Goal: Information Seeking & Learning: Learn about a topic

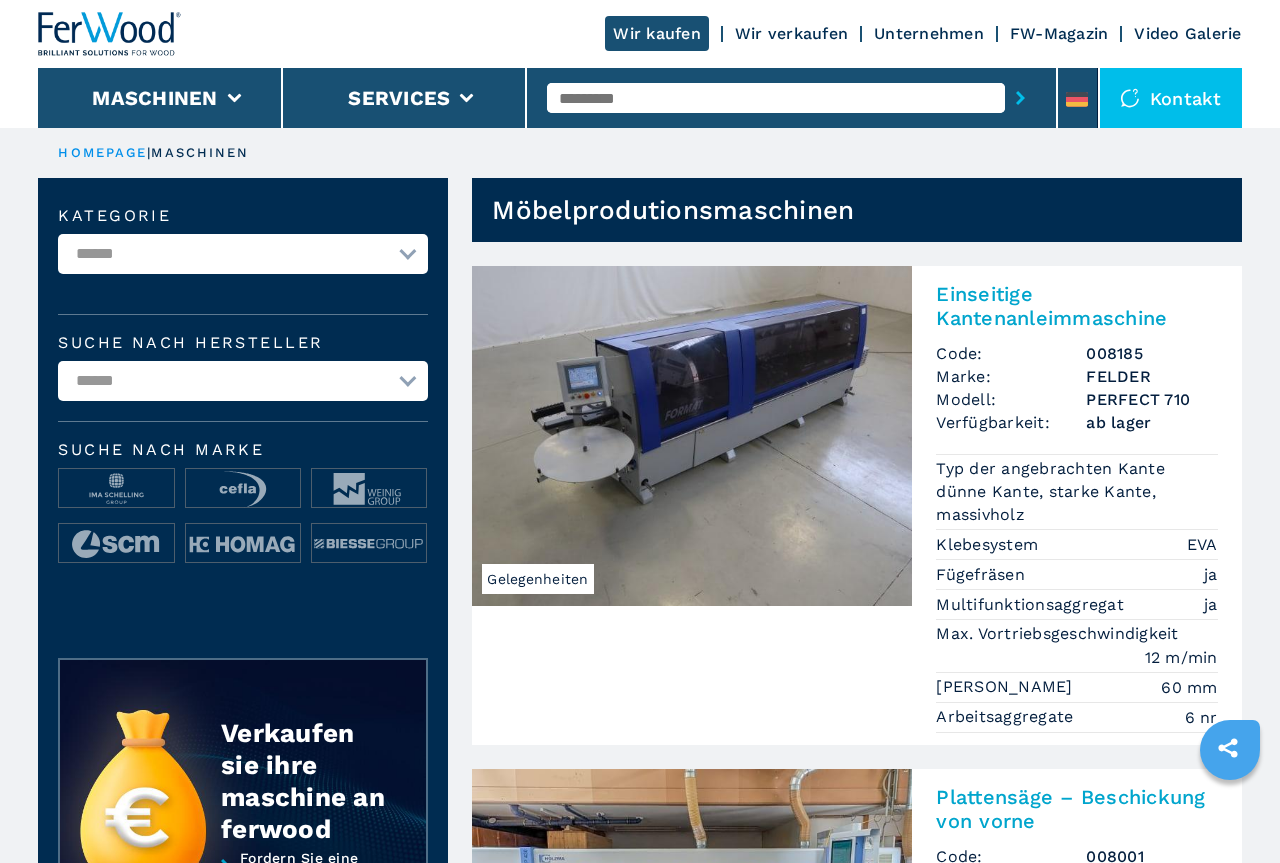
click at [58, 234] on select "**********" at bounding box center [243, 254] width 370 height 40
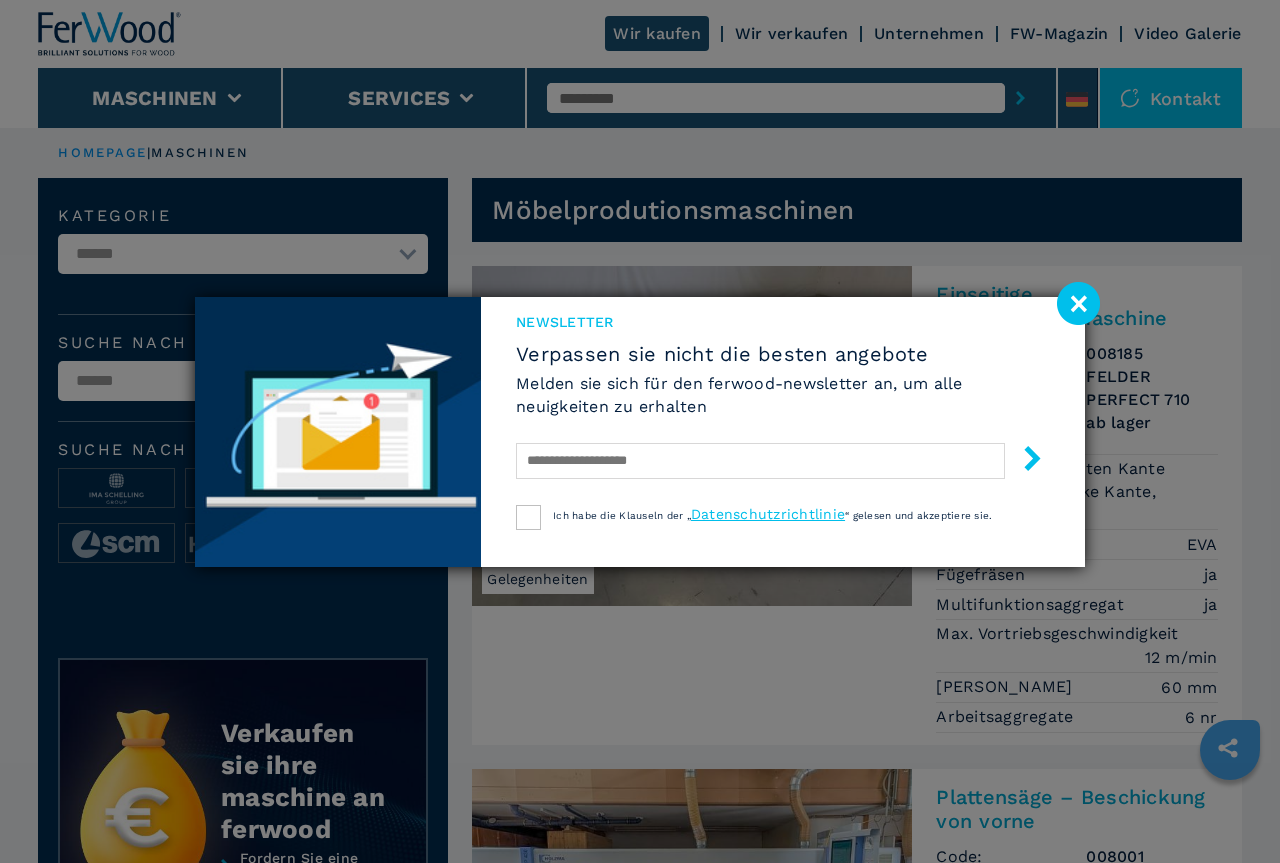
select select "**********"
click option "**********" at bounding box center [0, 0] width 0 height 0
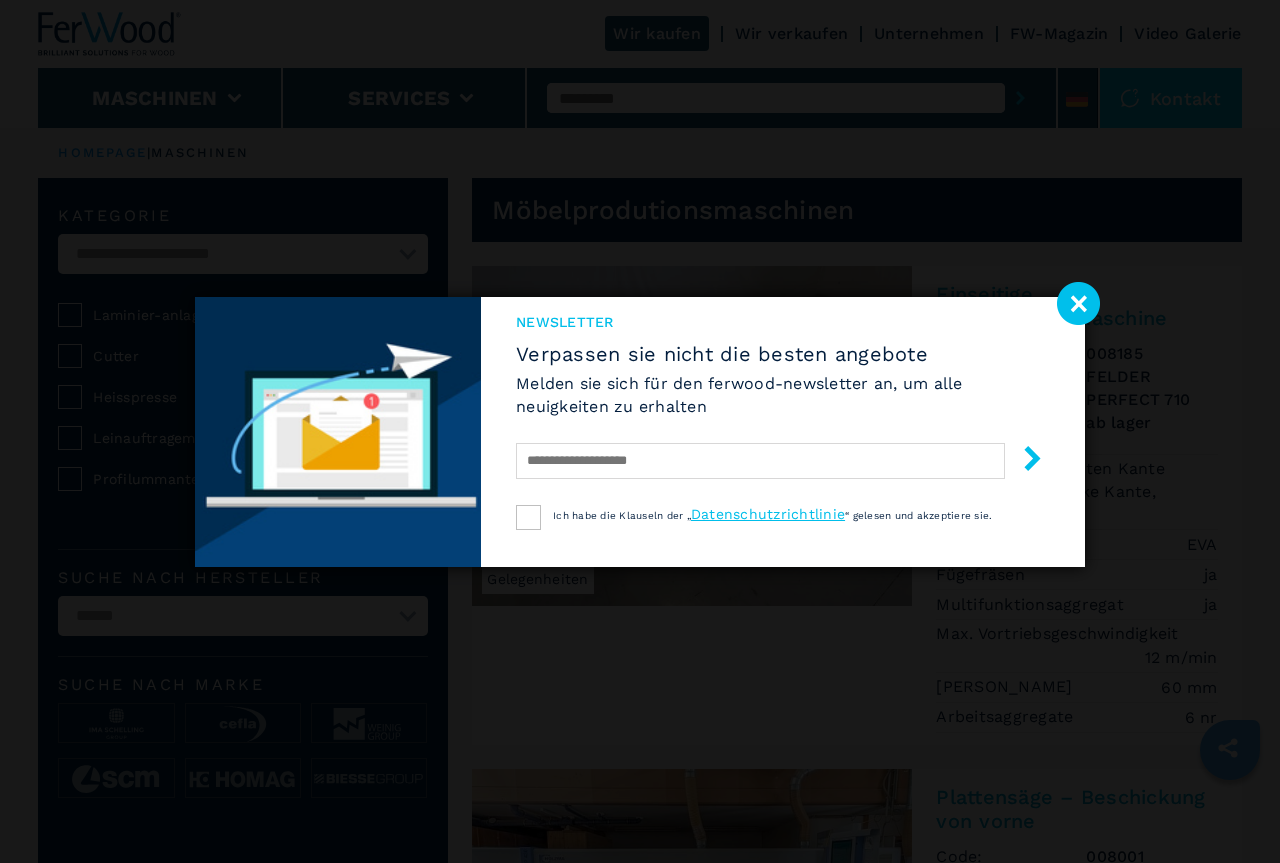
select select "**********"
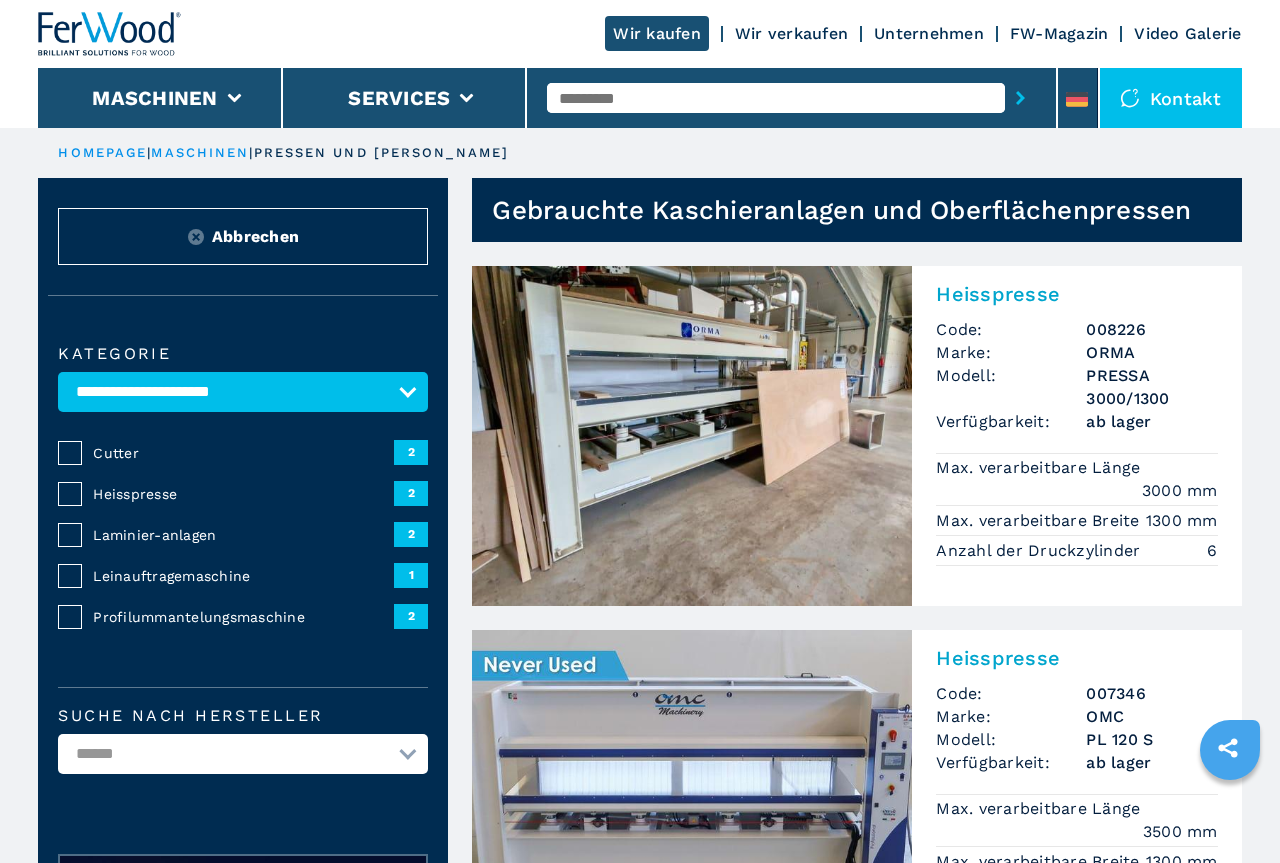
scroll to position [306, 0]
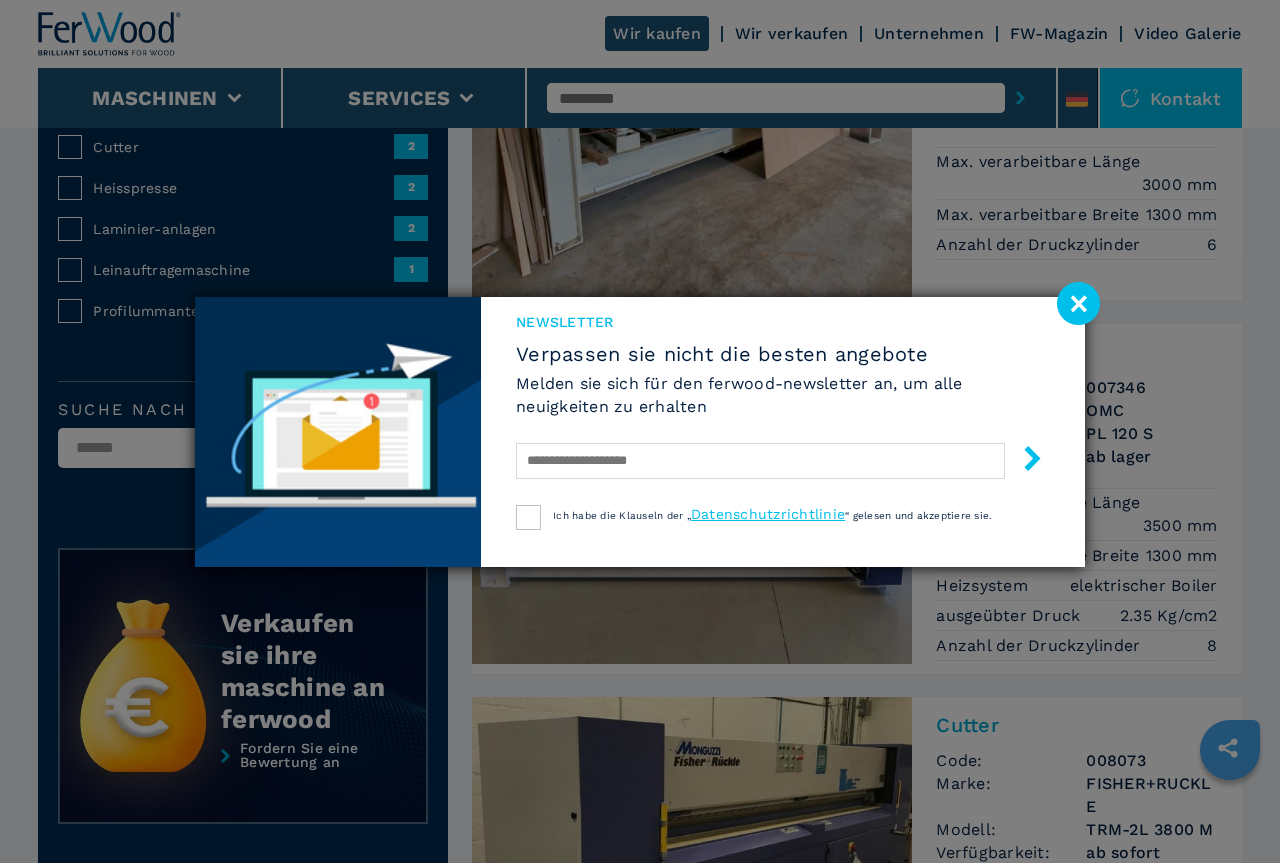
click at [1073, 299] on image at bounding box center [1078, 303] width 43 height 43
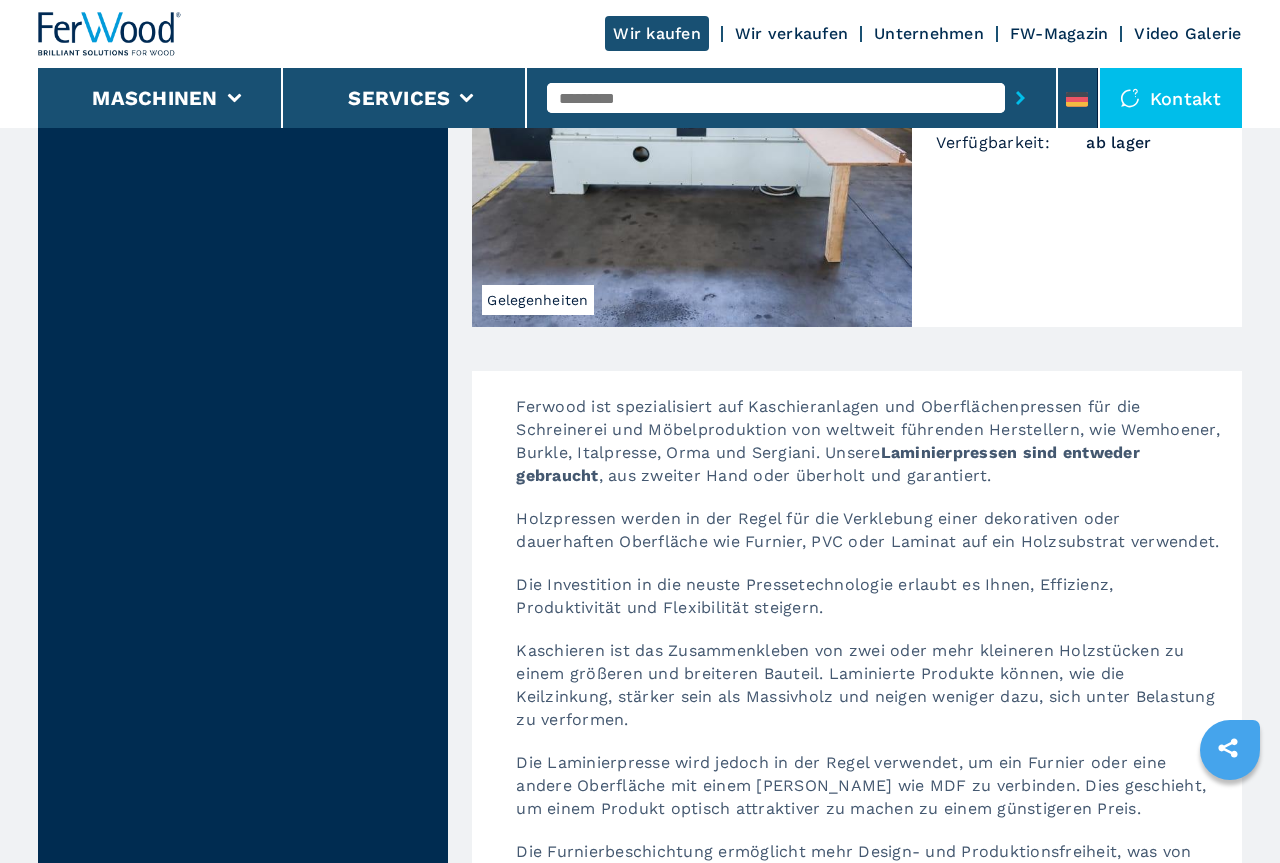
scroll to position [3161, 0]
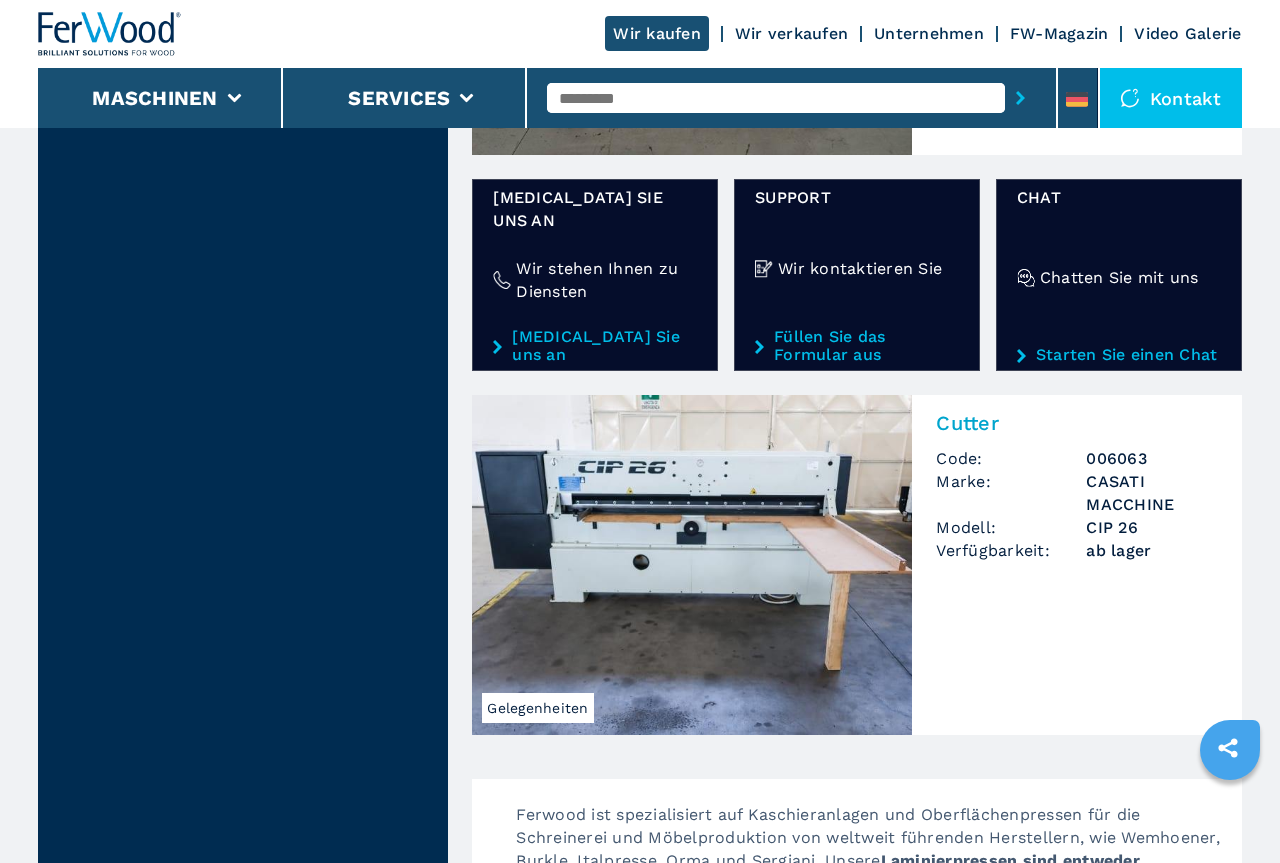
click at [735, 468] on img at bounding box center [692, 565] width 440 height 340
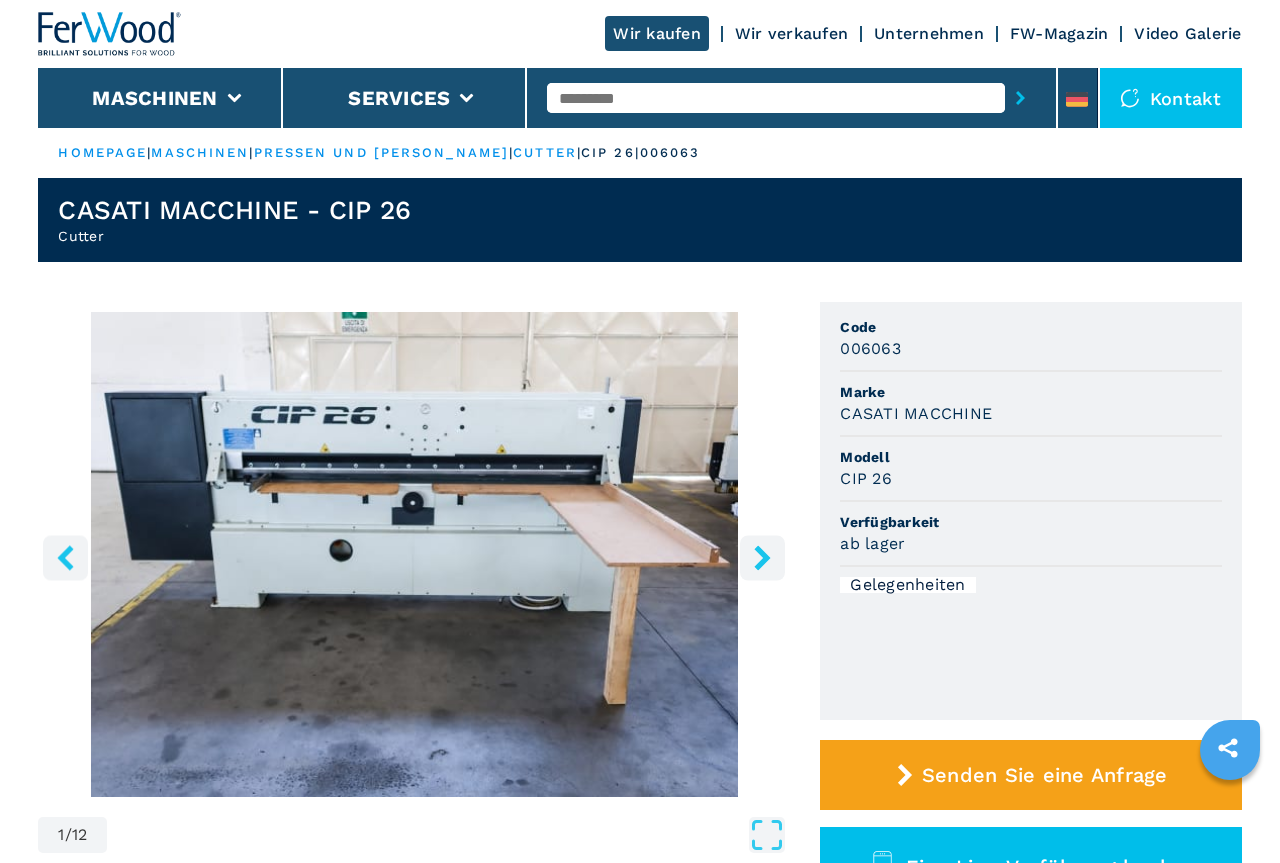
scroll to position [408, 0]
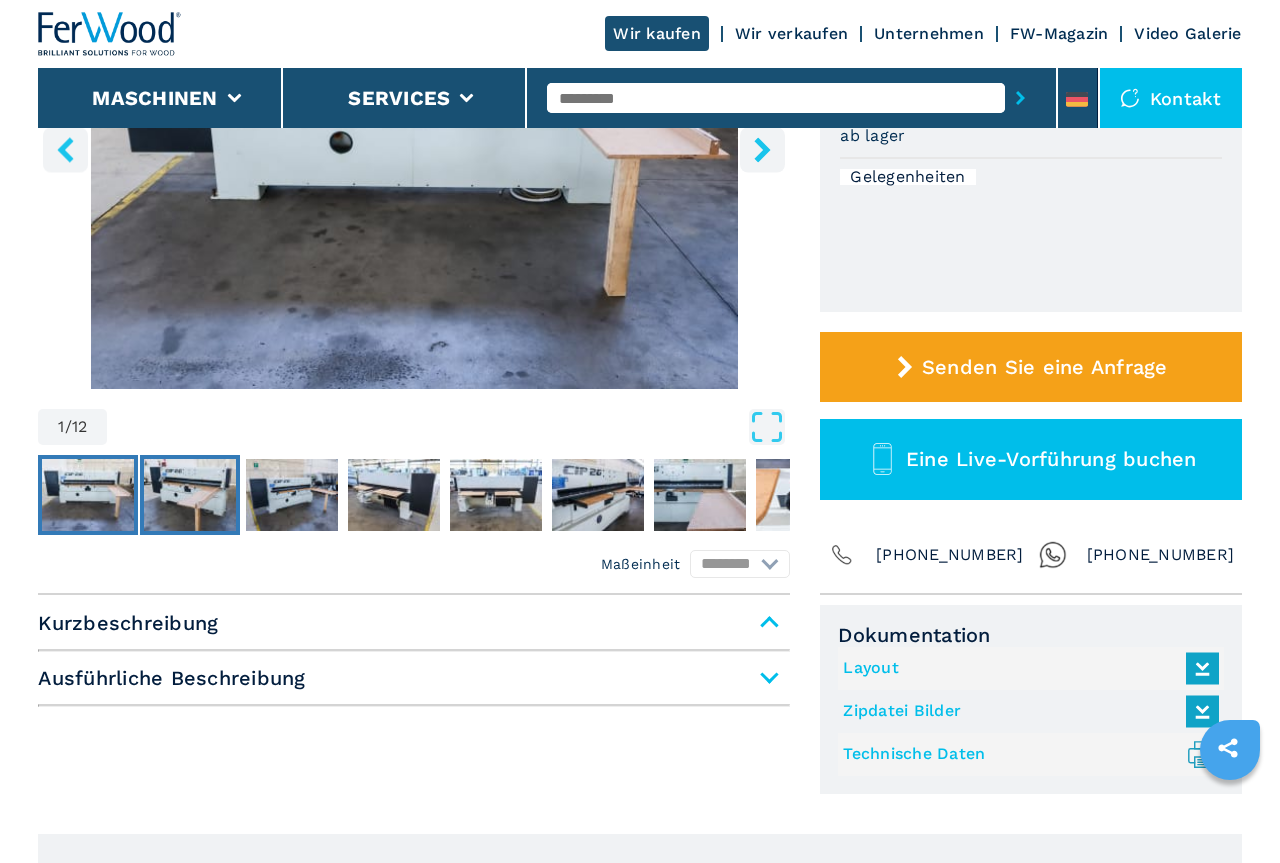
click at [210, 474] on img "Go to Slide 2" at bounding box center [190, 495] width 92 height 72
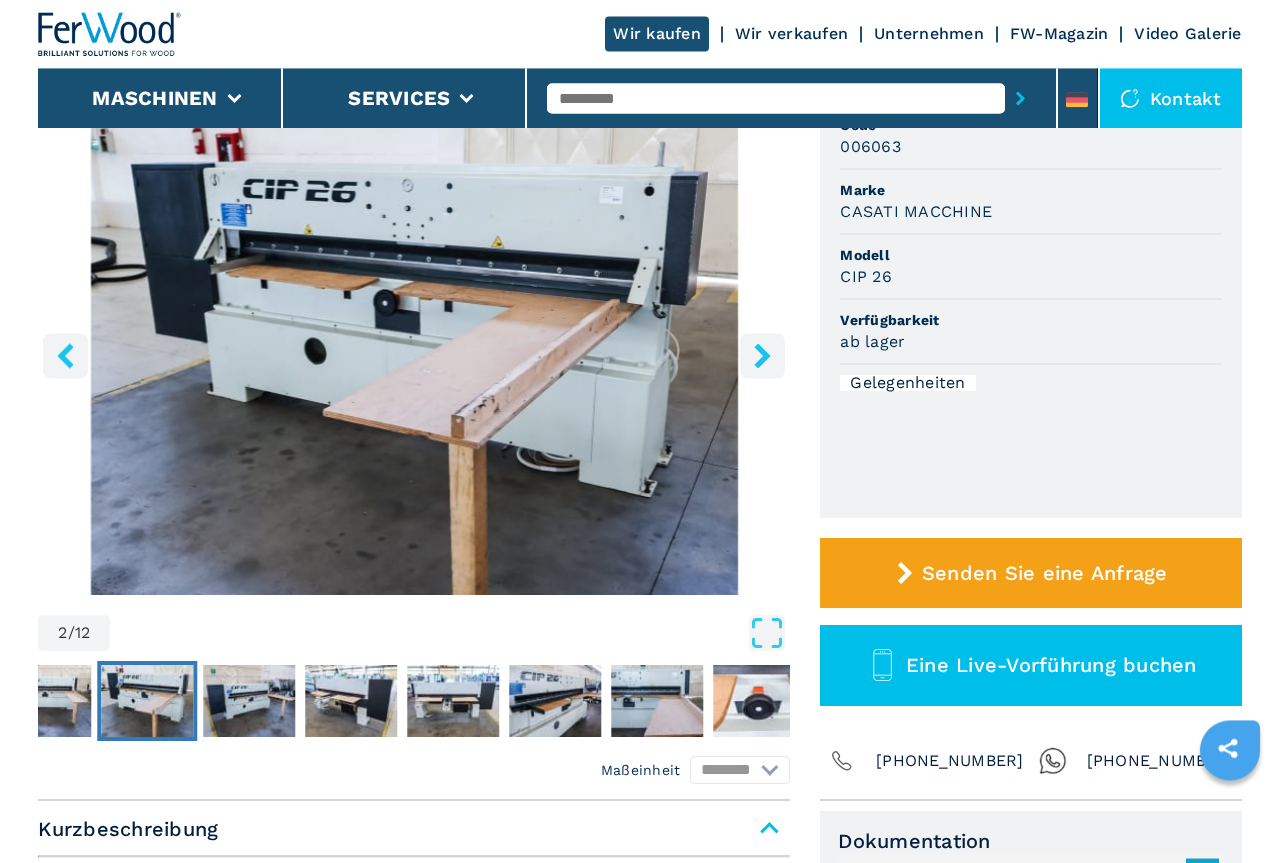
scroll to position [0, 0]
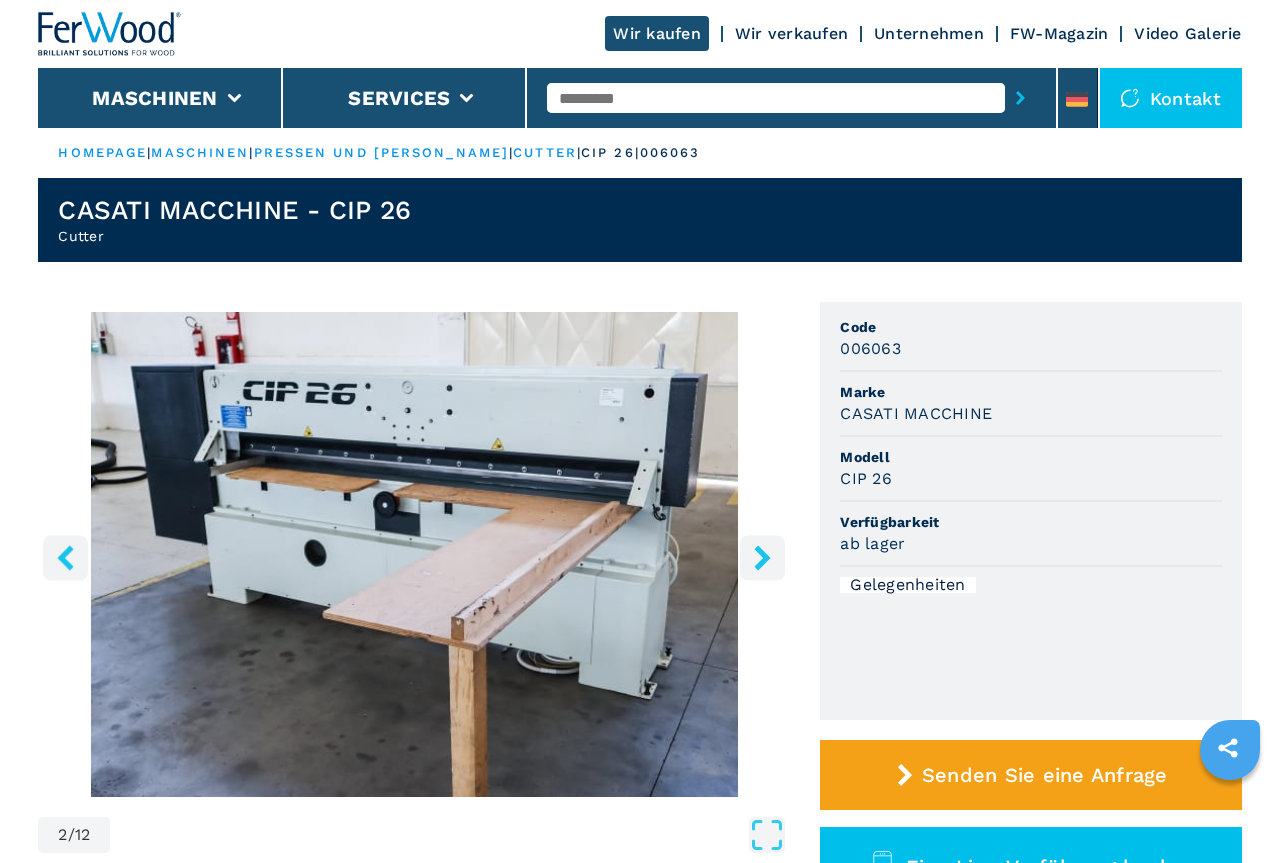
click at [768, 557] on icon "right-button" at bounding box center [763, 557] width 16 height 25
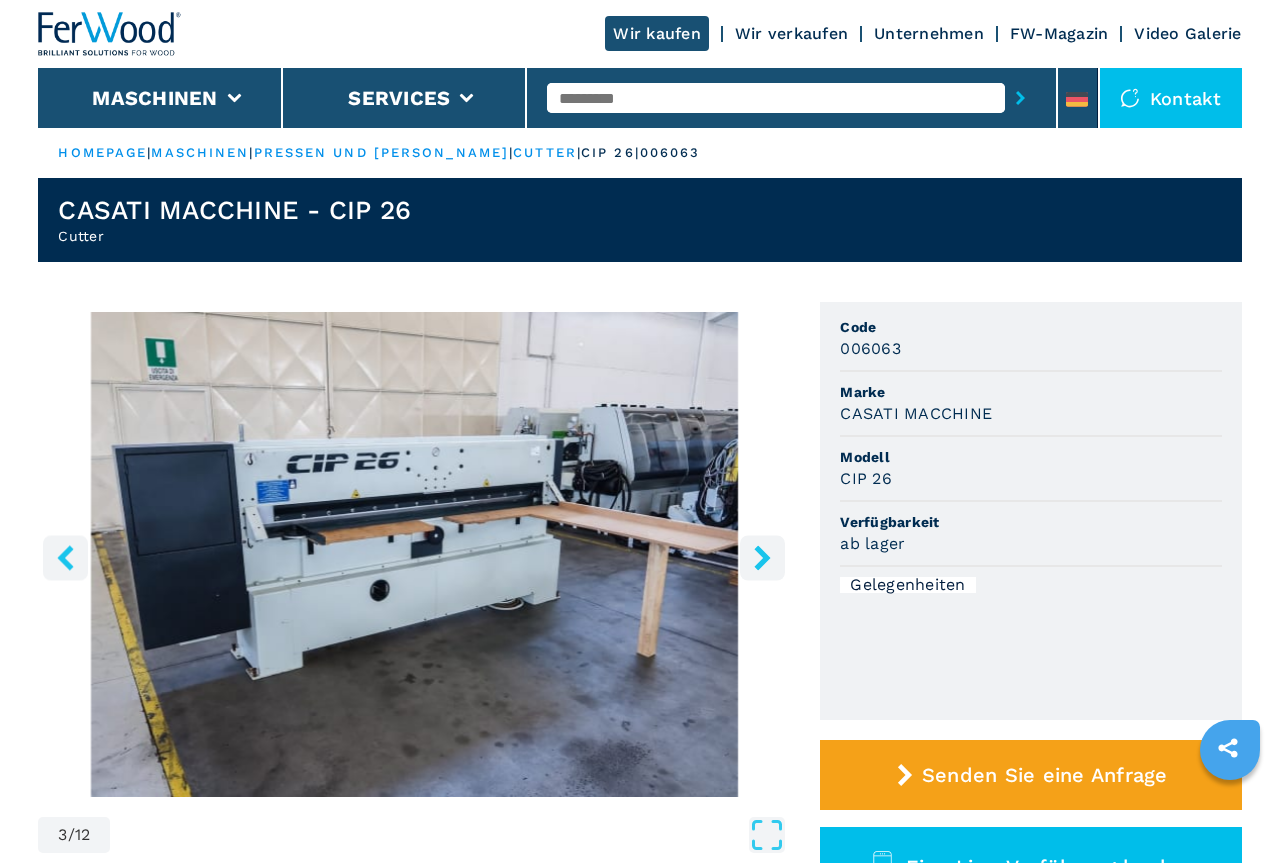
click at [768, 557] on icon "right-button" at bounding box center [763, 557] width 16 height 25
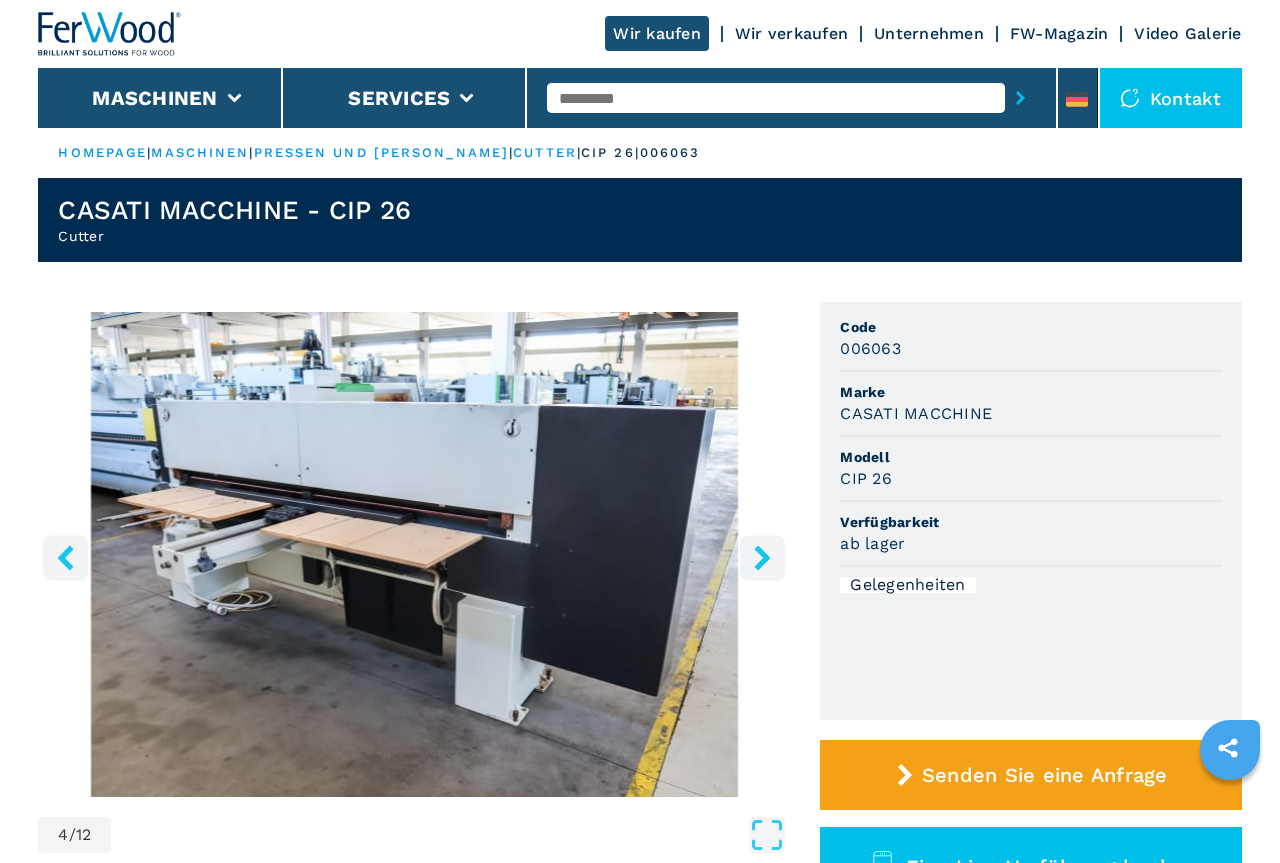
click at [767, 557] on icon "right-button" at bounding box center [763, 557] width 16 height 25
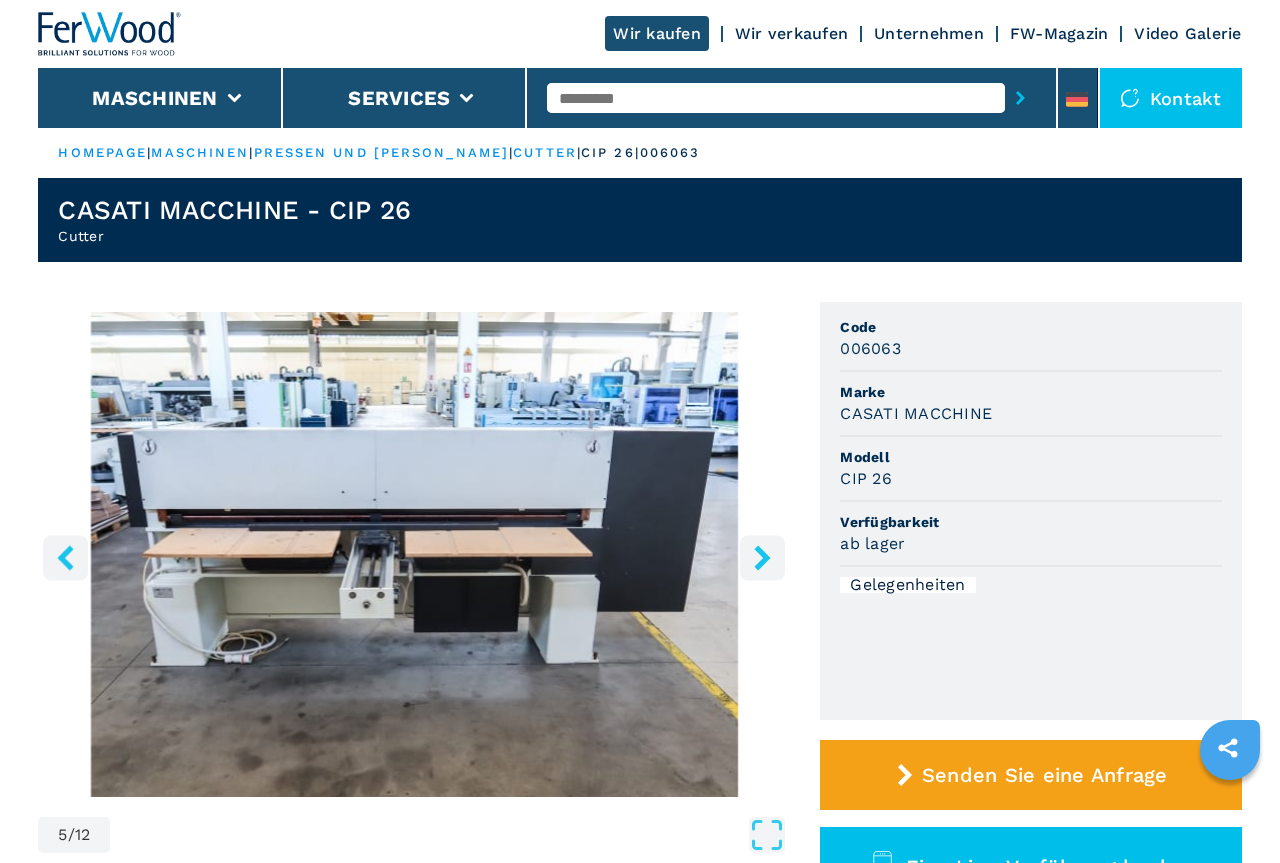
click at [767, 557] on icon "right-button" at bounding box center [763, 557] width 16 height 25
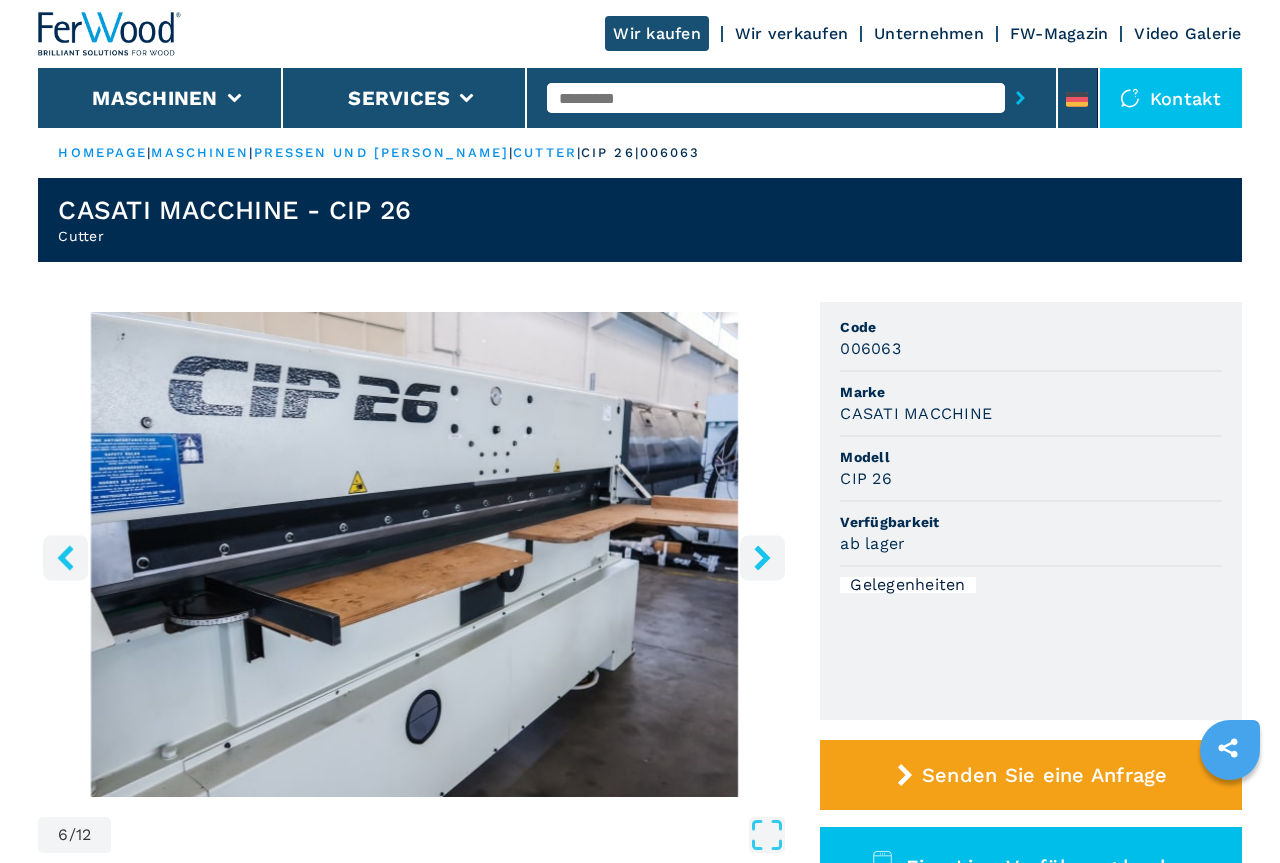
click at [767, 557] on icon "right-button" at bounding box center [763, 557] width 16 height 25
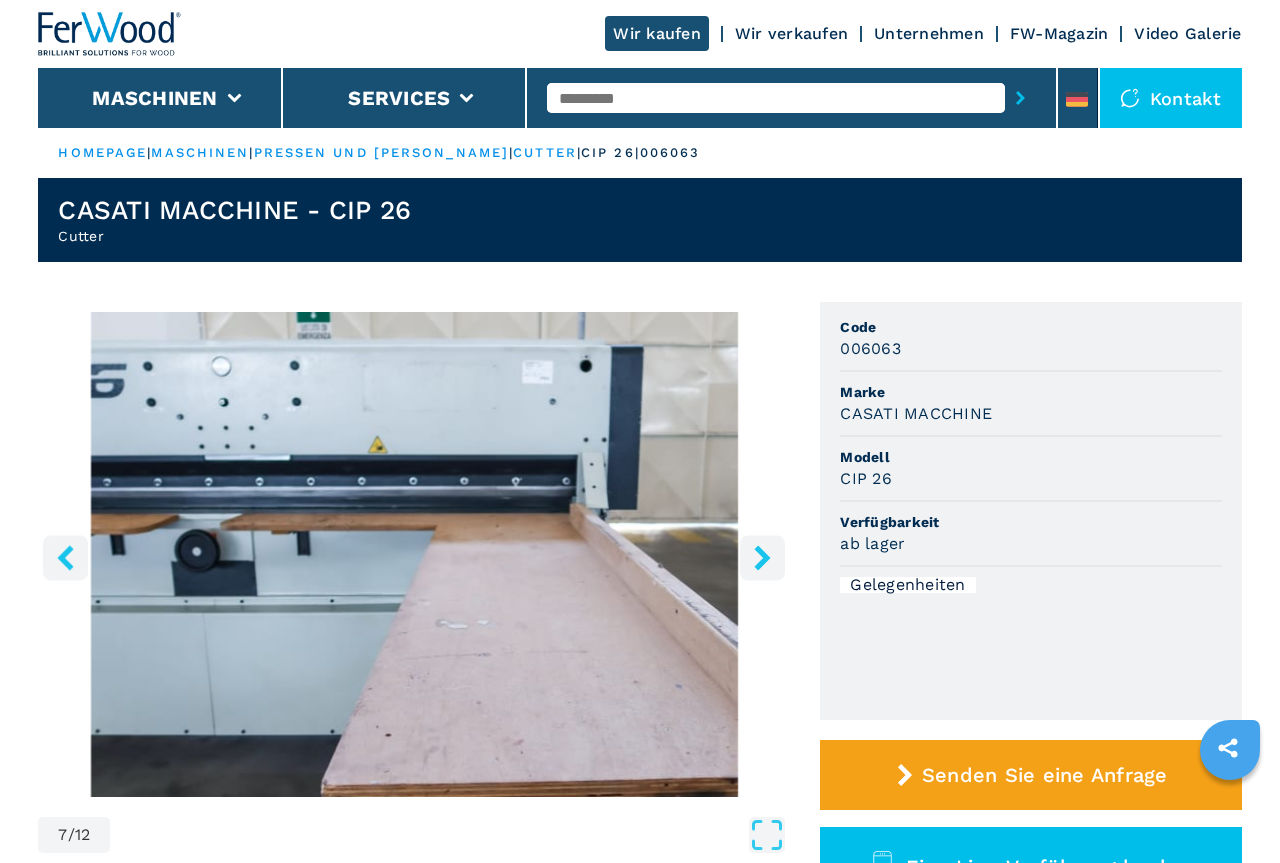
click at [767, 557] on icon "right-button" at bounding box center [763, 557] width 16 height 25
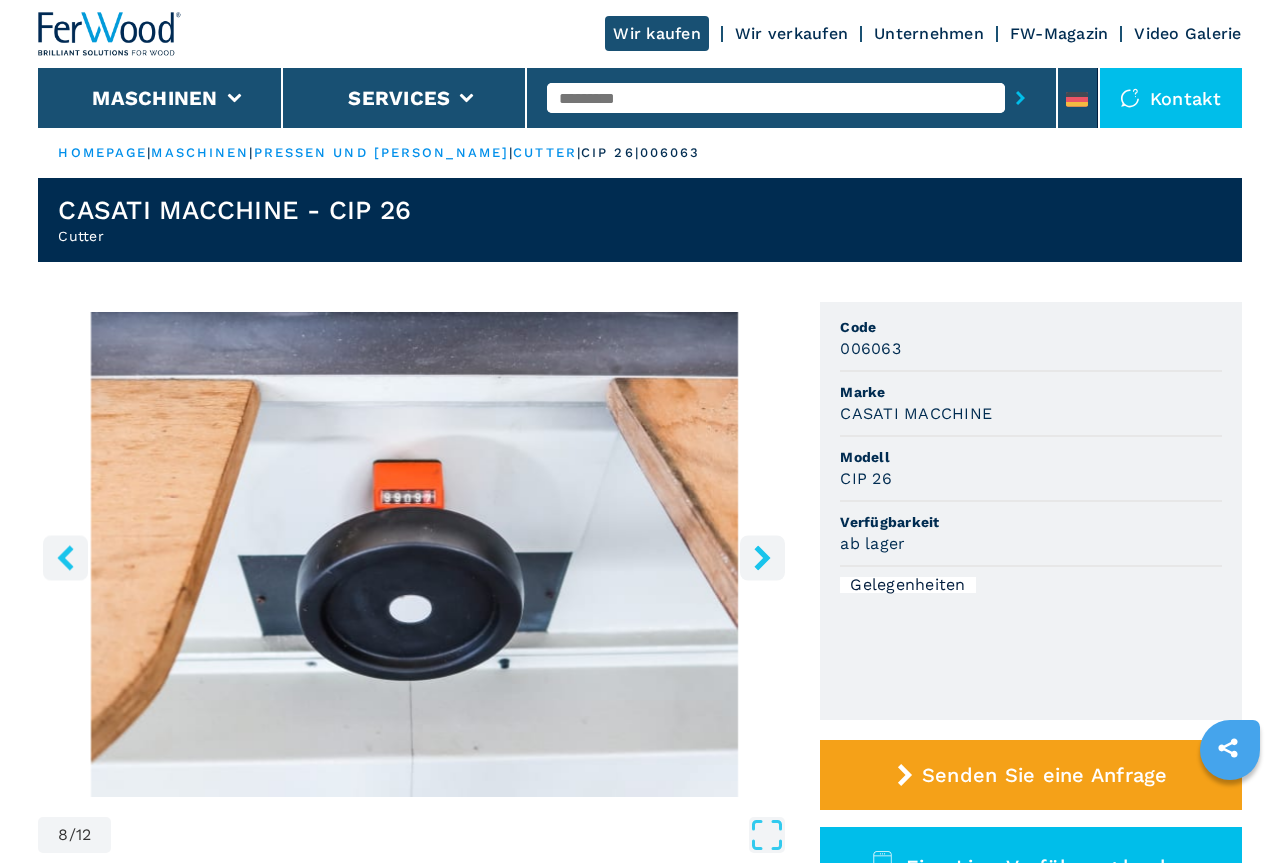
click at [767, 557] on icon "right-button" at bounding box center [763, 557] width 16 height 25
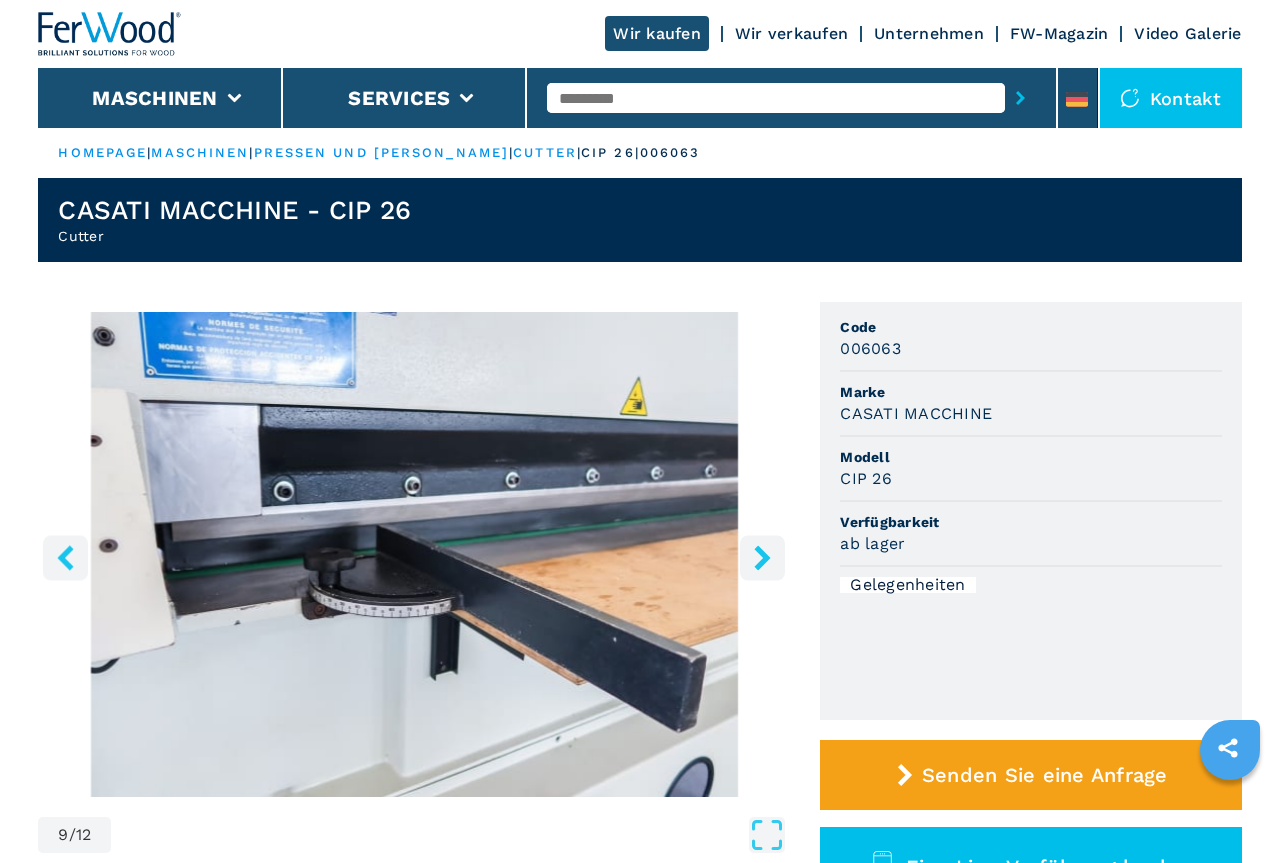
click at [767, 557] on icon "right-button" at bounding box center [763, 557] width 16 height 25
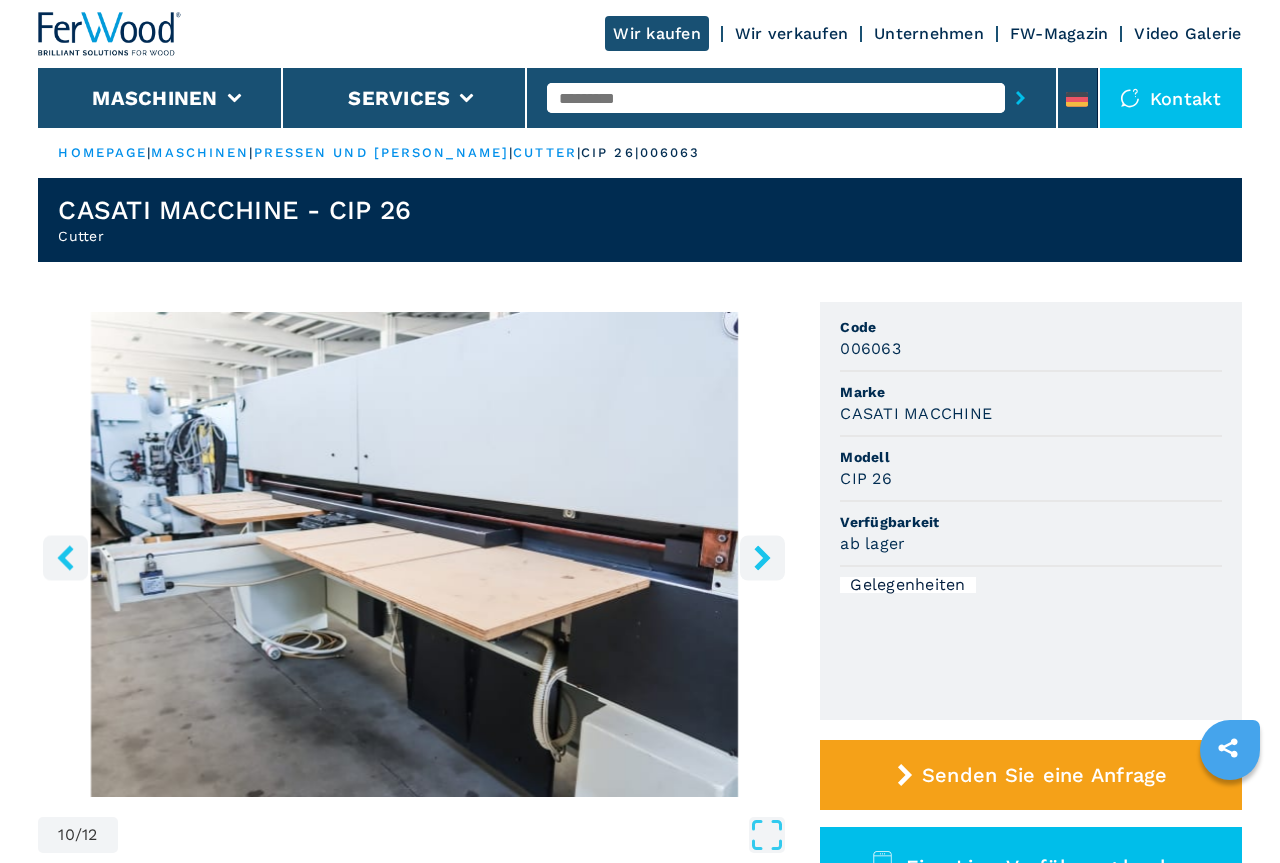
click at [767, 557] on icon "right-button" at bounding box center [763, 557] width 16 height 25
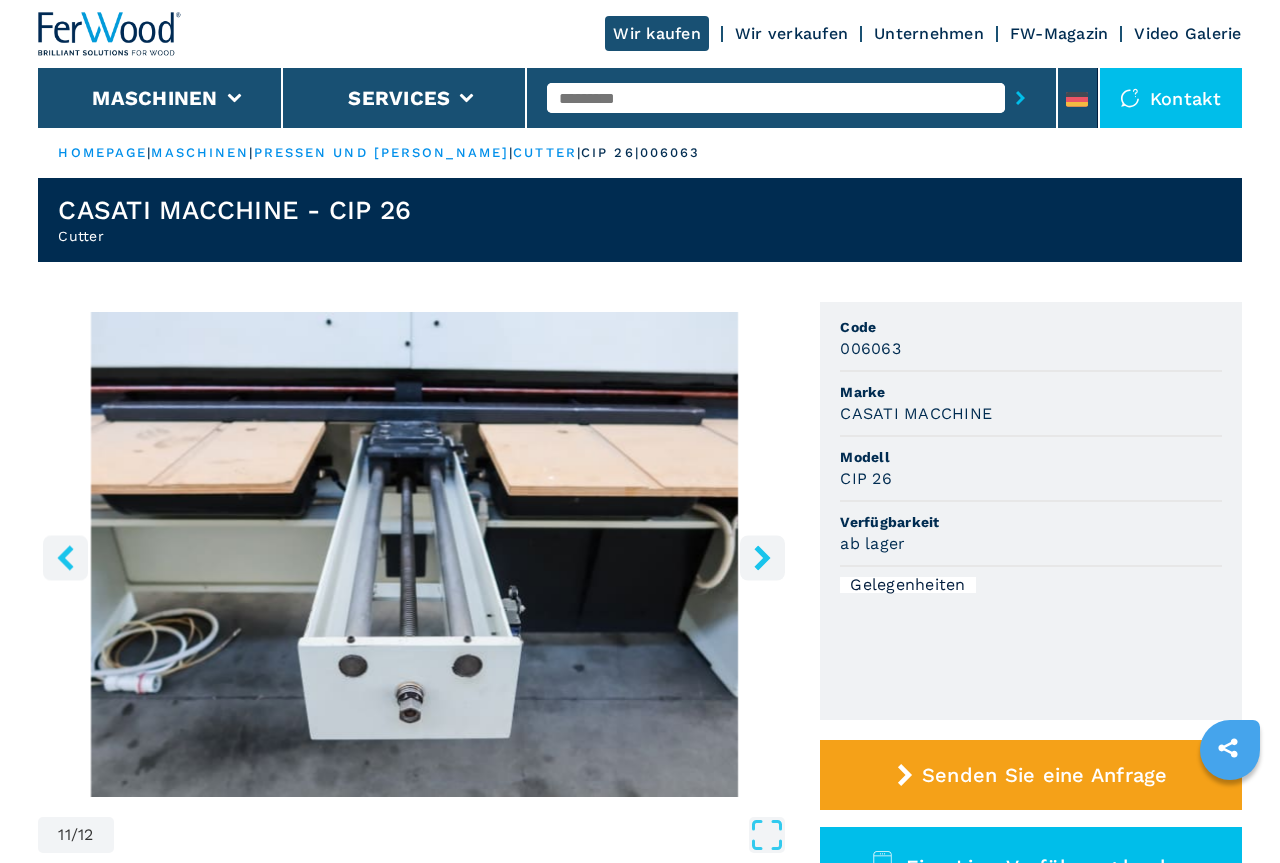
click at [767, 557] on icon "right-button" at bounding box center [763, 557] width 16 height 25
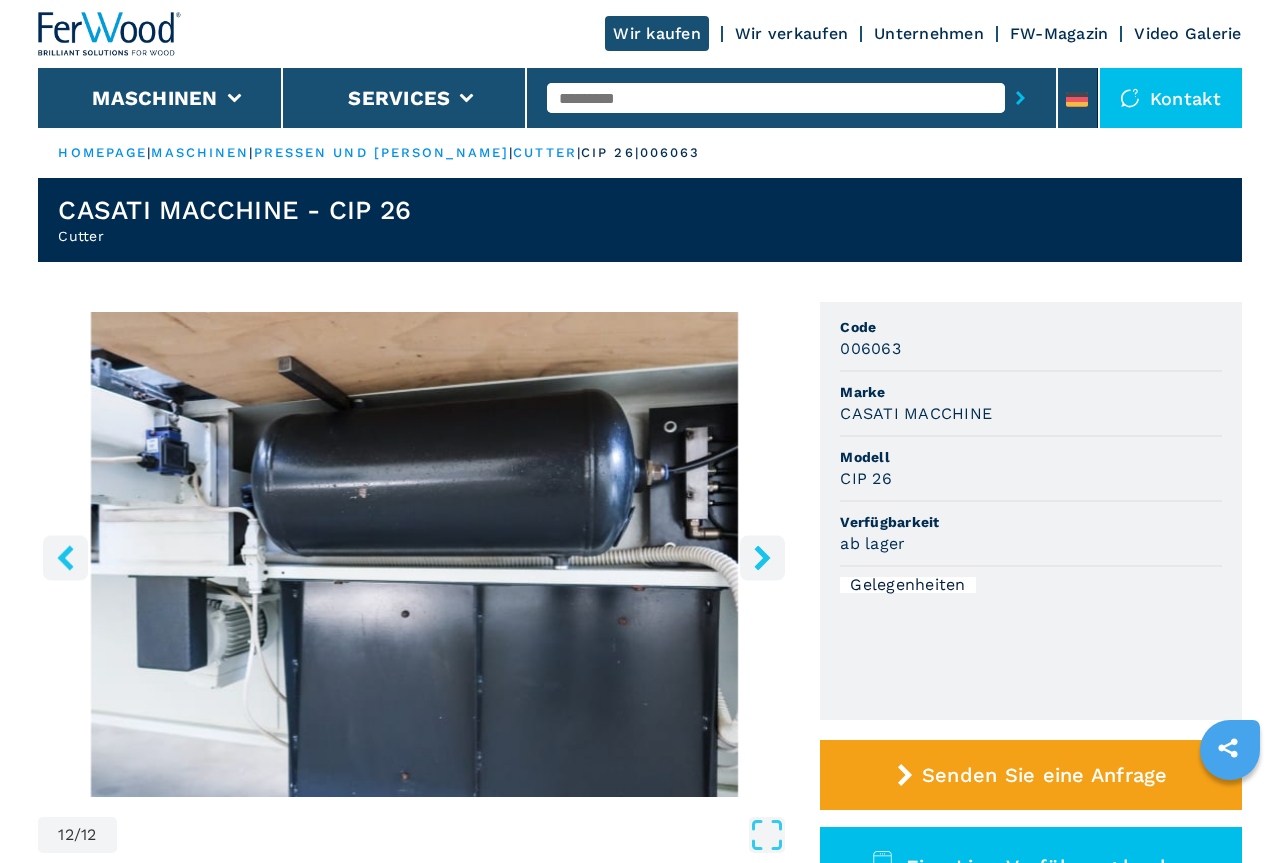
click at [767, 557] on icon "right-button" at bounding box center [763, 557] width 16 height 25
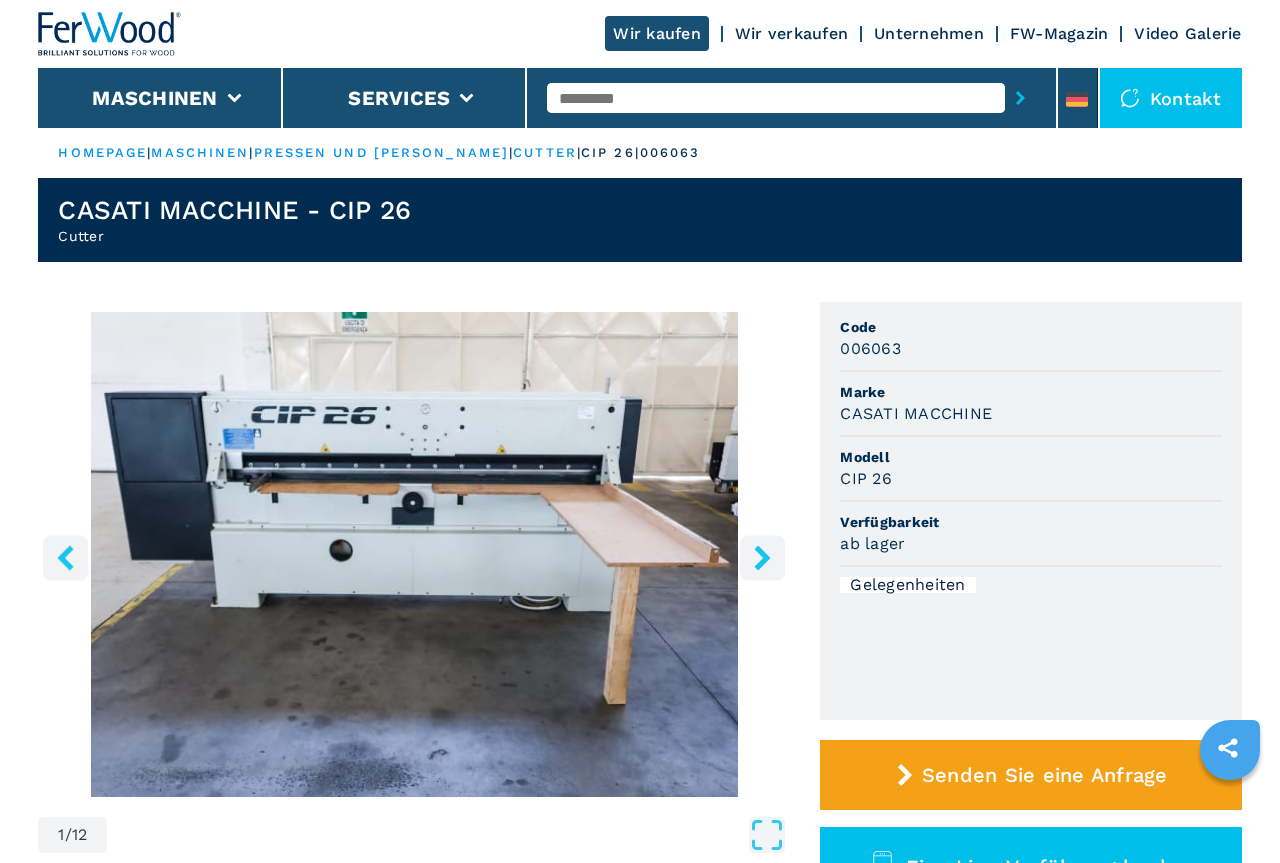
click at [767, 557] on icon "right-button" at bounding box center [763, 557] width 16 height 25
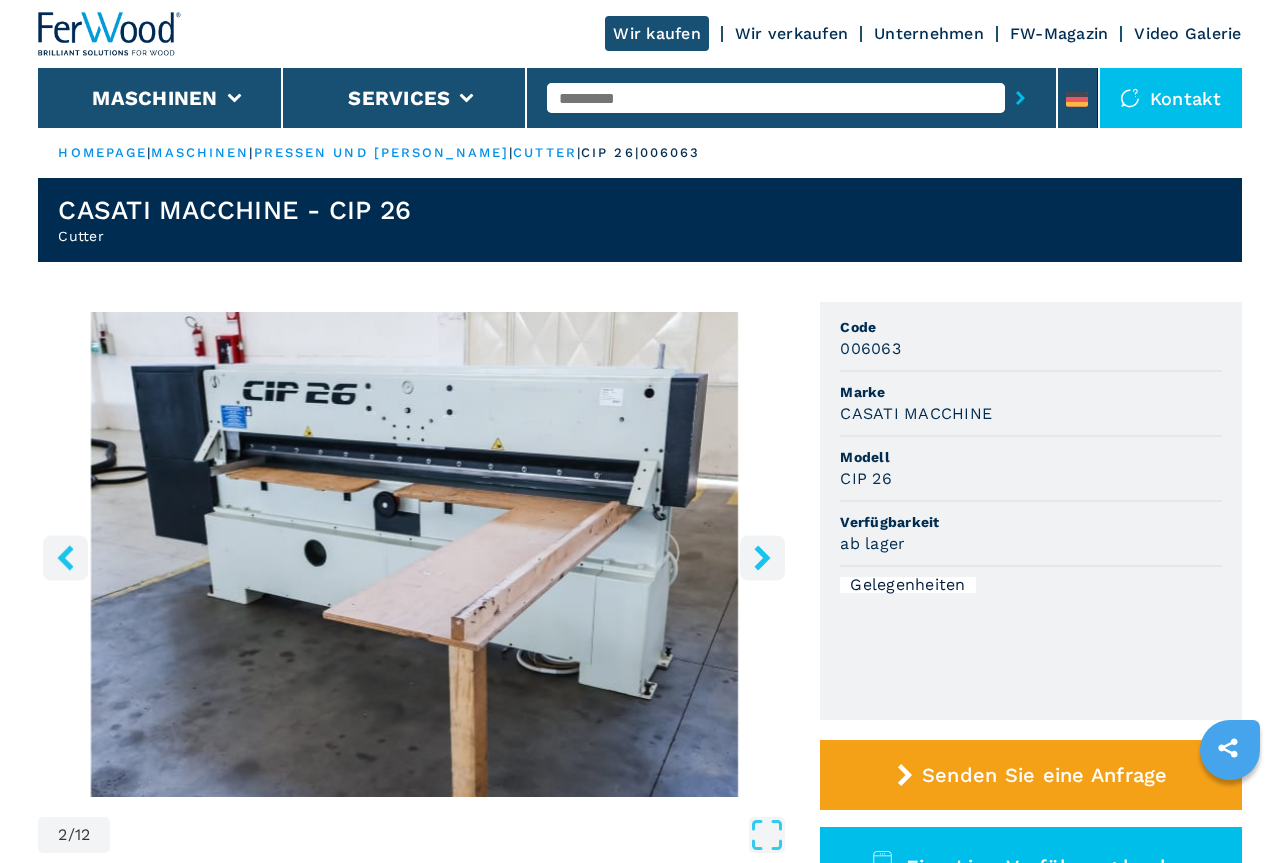
click at [767, 557] on icon "right-button" at bounding box center [763, 557] width 16 height 25
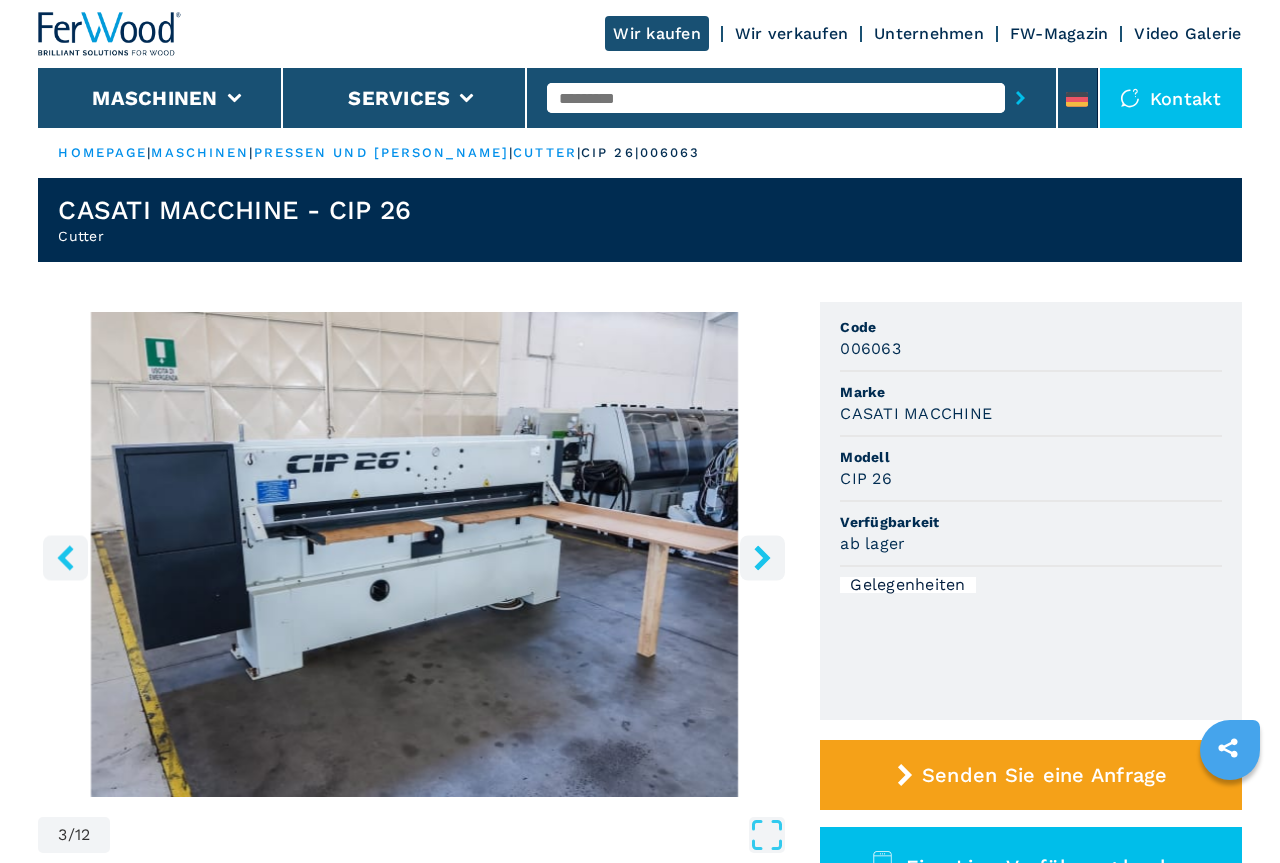
click at [767, 557] on icon "right-button" at bounding box center [763, 557] width 16 height 25
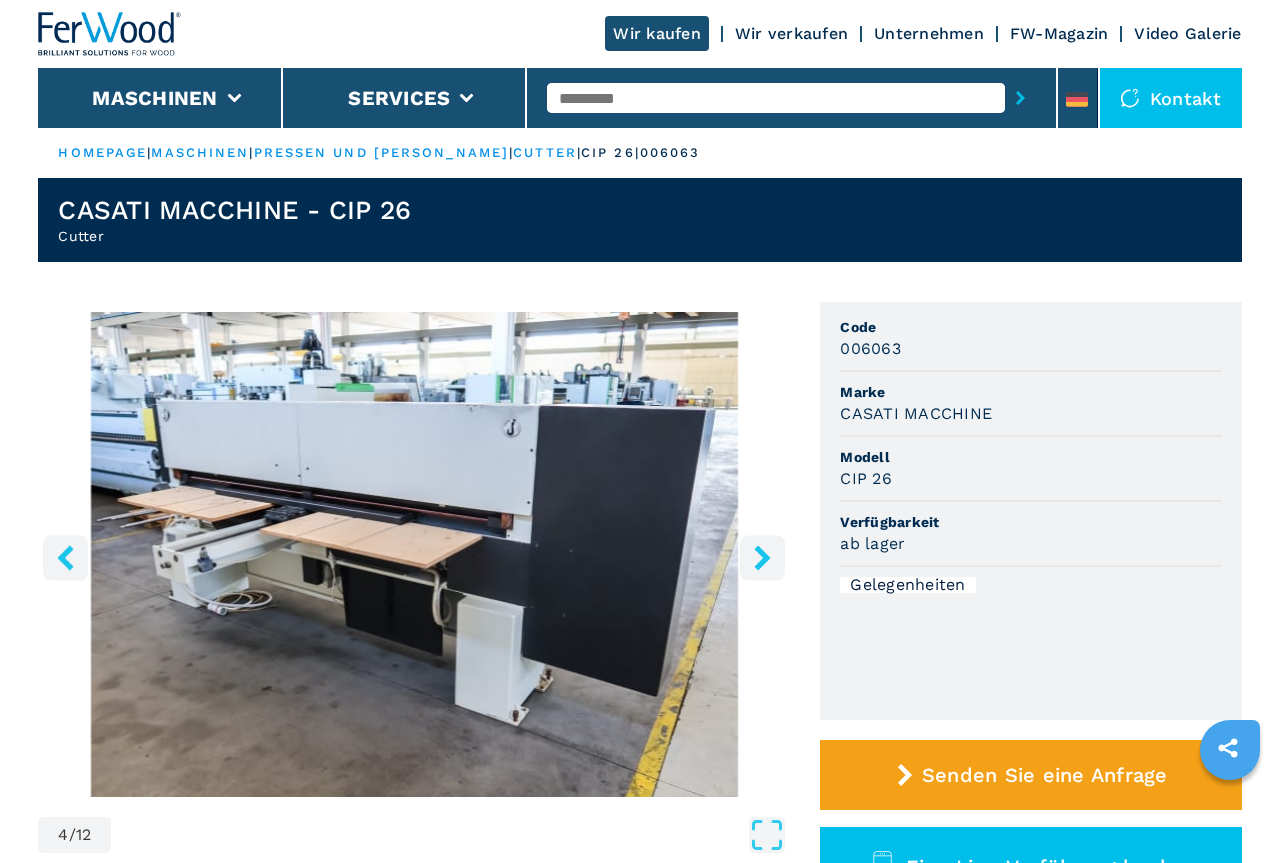
click at [767, 557] on icon "right-button" at bounding box center [763, 557] width 16 height 25
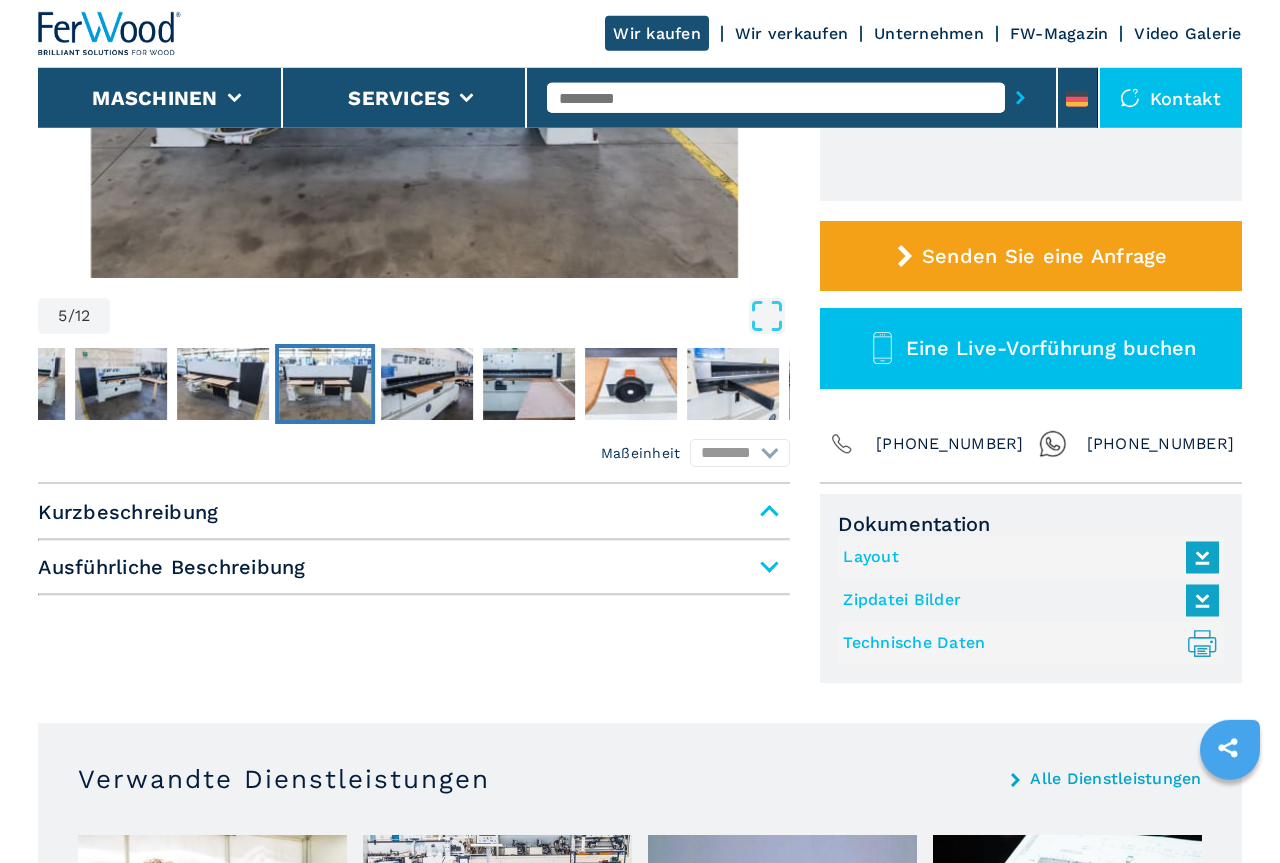
scroll to position [612, 0]
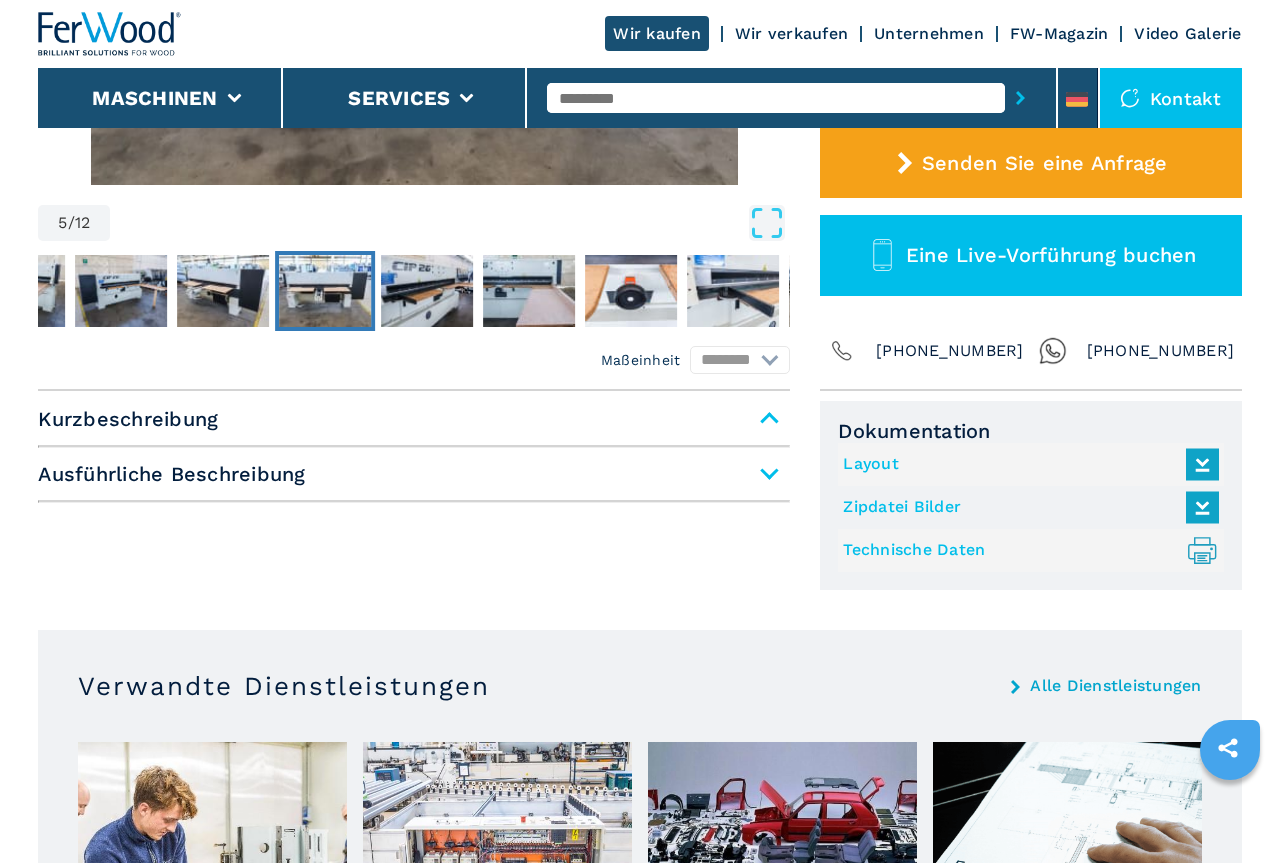
click at [767, 416] on span "Kurzbeschreibung" at bounding box center [414, 419] width 752 height 36
click at [768, 471] on span "Ausführliche Beschreibung" at bounding box center [414, 474] width 752 height 36
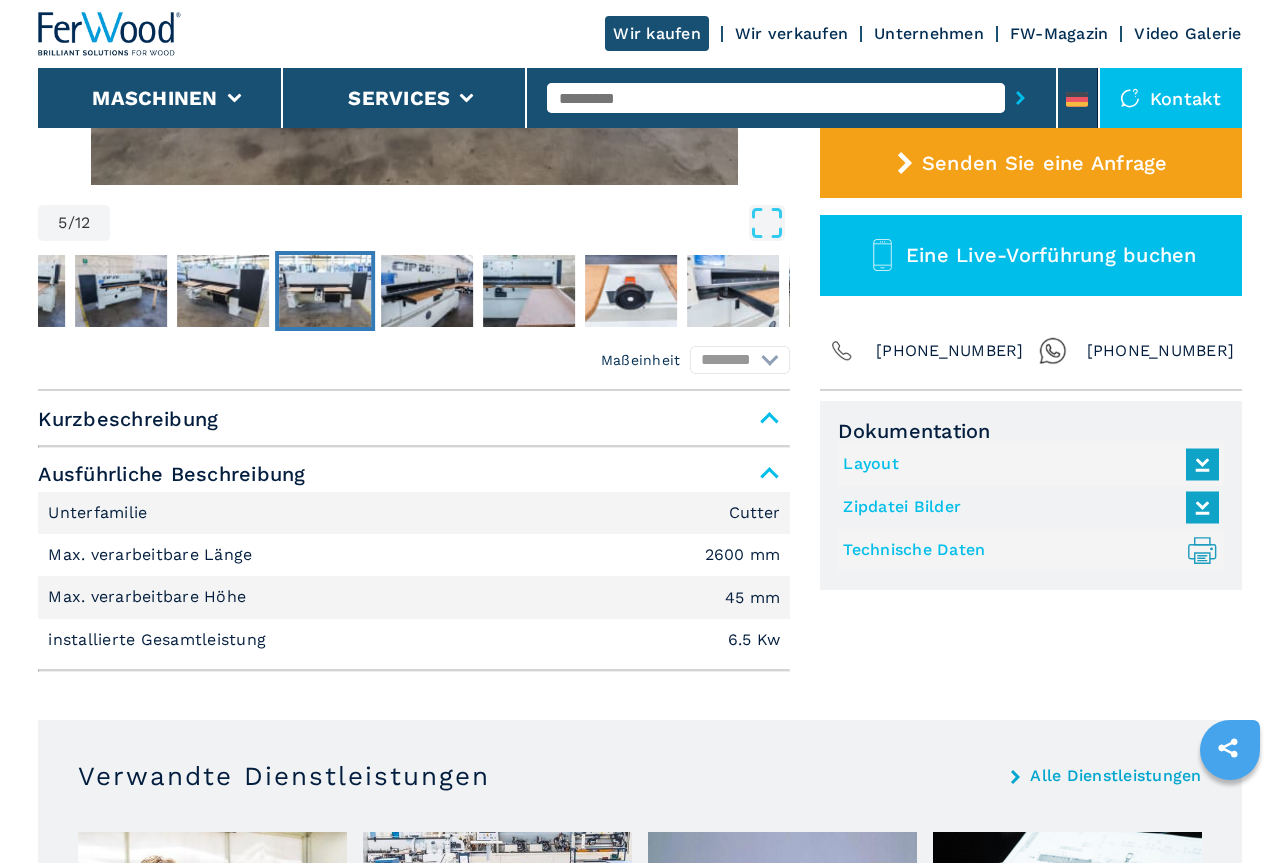
click at [886, 461] on link "Layout" at bounding box center [1025, 464] width 365 height 33
click at [918, 544] on link "Technische Daten .prefix__st0{stroke-linecap:round;stroke-linejoin:round}.prefi…" at bounding box center [1025, 550] width 365 height 33
